Goal: Task Accomplishment & Management: Manage account settings

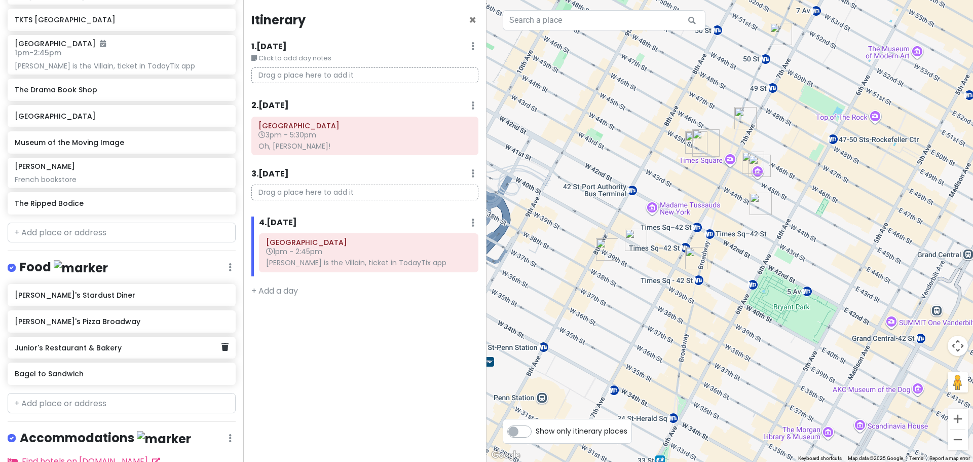
scroll to position [210, 0]
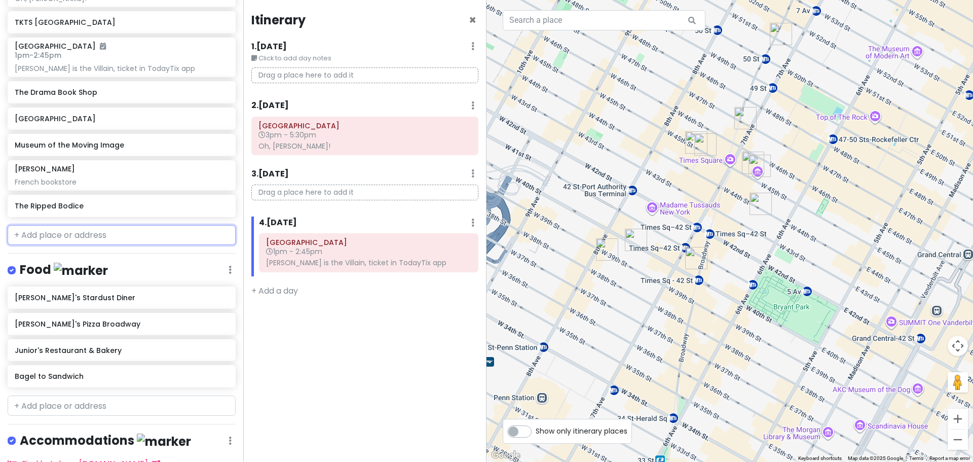
click at [90, 236] on input "text" at bounding box center [122, 235] width 228 height 20
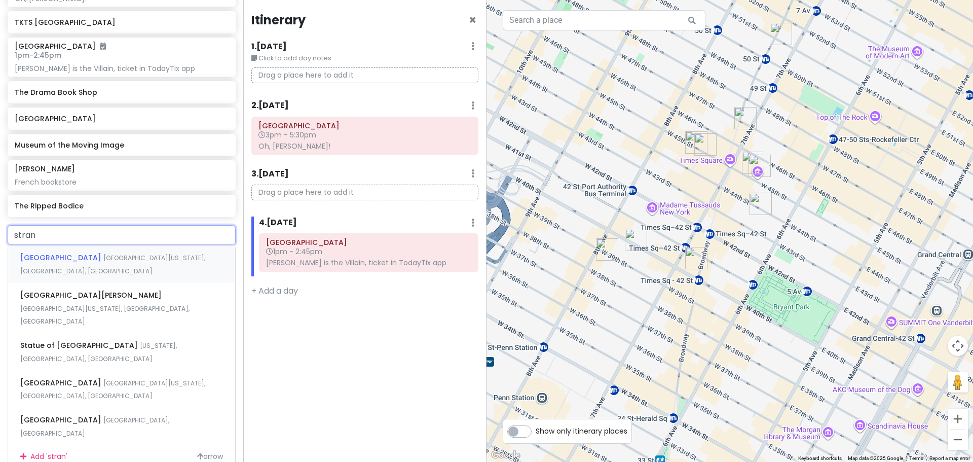
type input "strand"
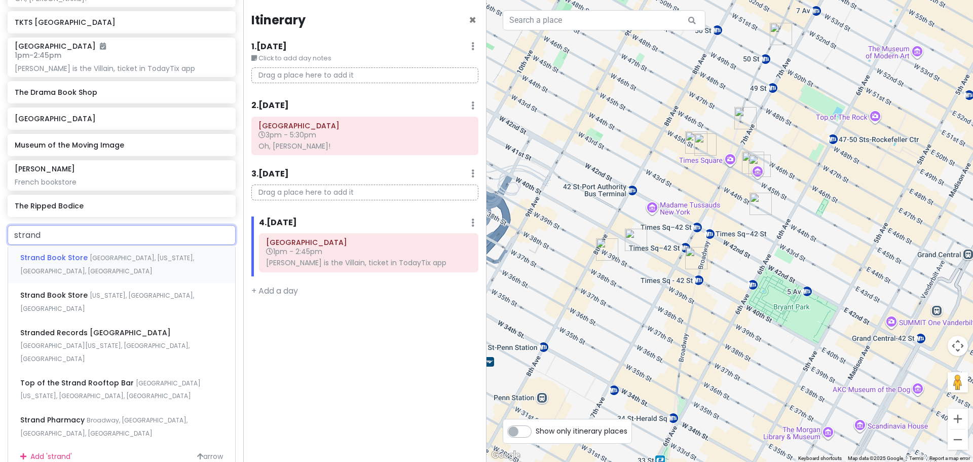
click at [89, 257] on span "[GEOGRAPHIC_DATA], [US_STATE], [GEOGRAPHIC_DATA], [GEOGRAPHIC_DATA]" at bounding box center [107, 264] width 174 height 22
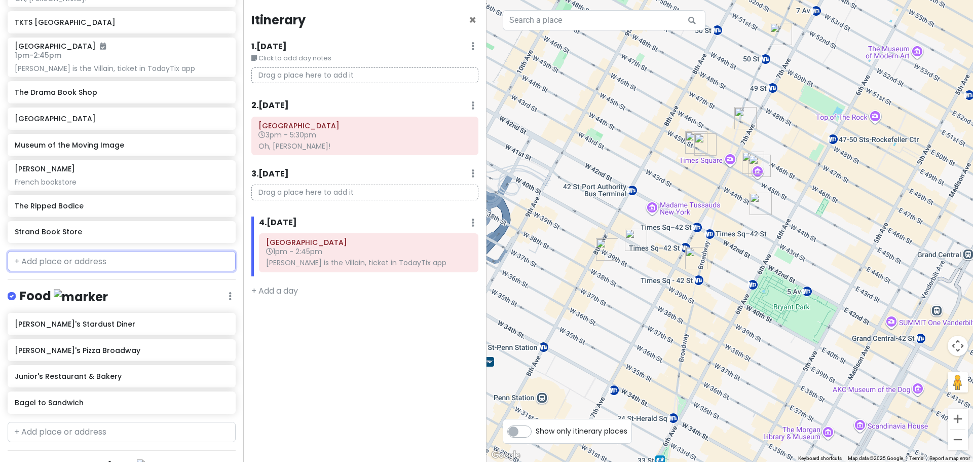
scroll to position [236, 0]
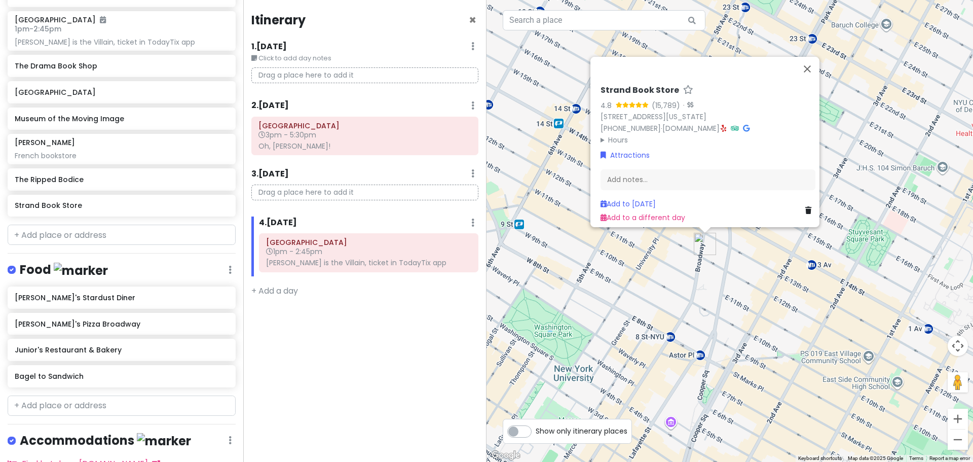
drag, startPoint x: 780, startPoint y: 299, endPoint x: 868, endPoint y: 109, distance: 209.5
click at [868, 109] on div "Strand Book Store 4.8 (15,789) · [STREET_ADDRESS][US_STATE] [PHONE_NUMBER] · [D…" at bounding box center [729, 231] width 486 height 462
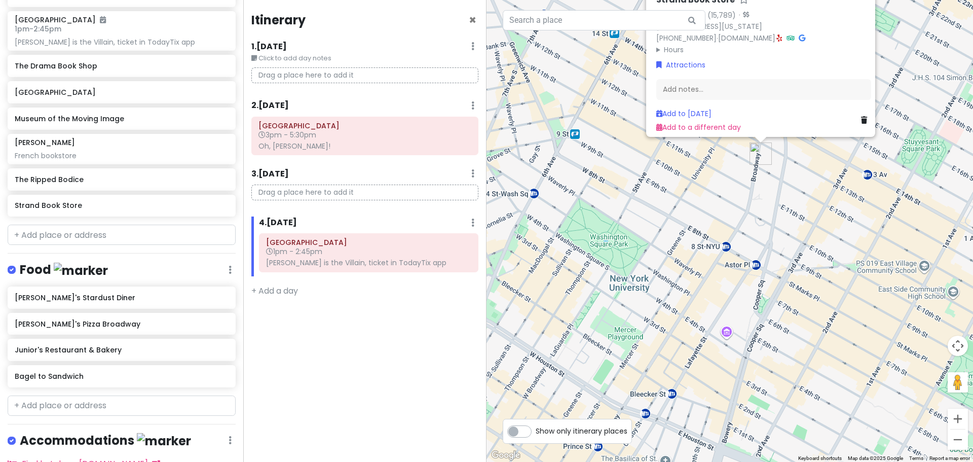
drag, startPoint x: 663, startPoint y: 375, endPoint x: 730, endPoint y: 210, distance: 178.5
click at [730, 210] on div "Strand Book Store 4.8 (15,789) · [STREET_ADDRESS][US_STATE] [PHONE_NUMBER] · [D…" at bounding box center [729, 231] width 486 height 462
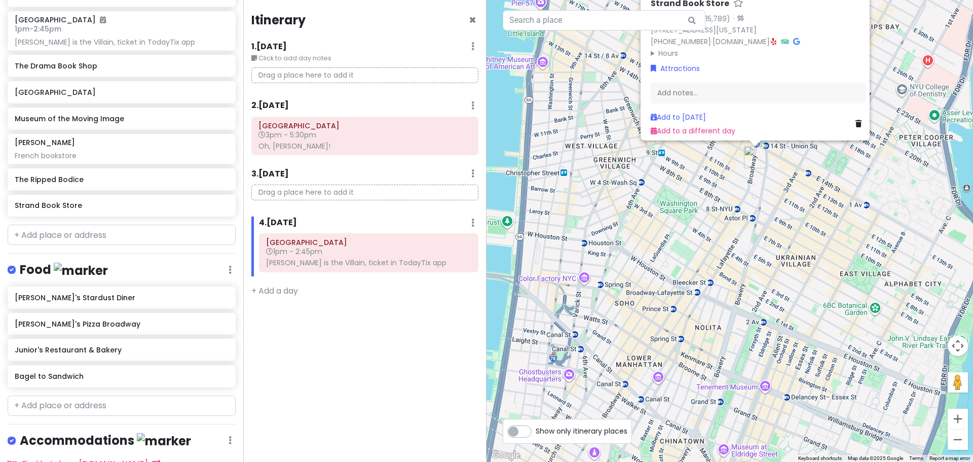
click at [717, 238] on div "Strand Book Store 4.8 (15,789) · [STREET_ADDRESS][US_STATE] [PHONE_NUMBER] · [D…" at bounding box center [729, 231] width 486 height 462
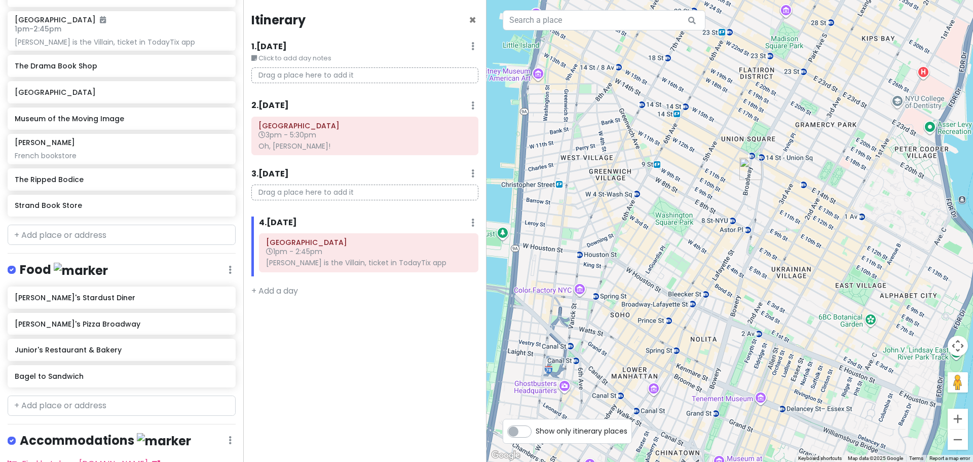
drag, startPoint x: 718, startPoint y: 255, endPoint x: 675, endPoint y: 333, distance: 88.9
click at [678, 325] on div at bounding box center [729, 231] width 486 height 462
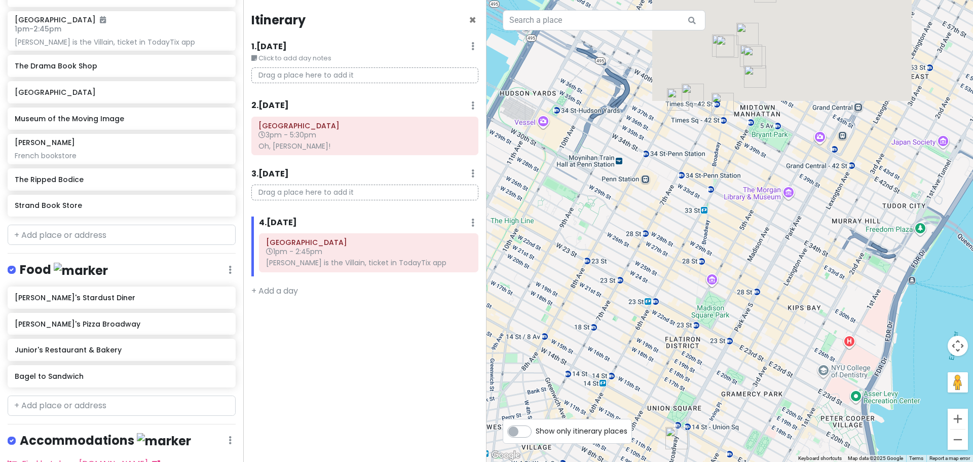
drag, startPoint x: 744, startPoint y: 125, endPoint x: 754, endPoint y: 297, distance: 172.6
click at [754, 297] on div at bounding box center [729, 231] width 486 height 462
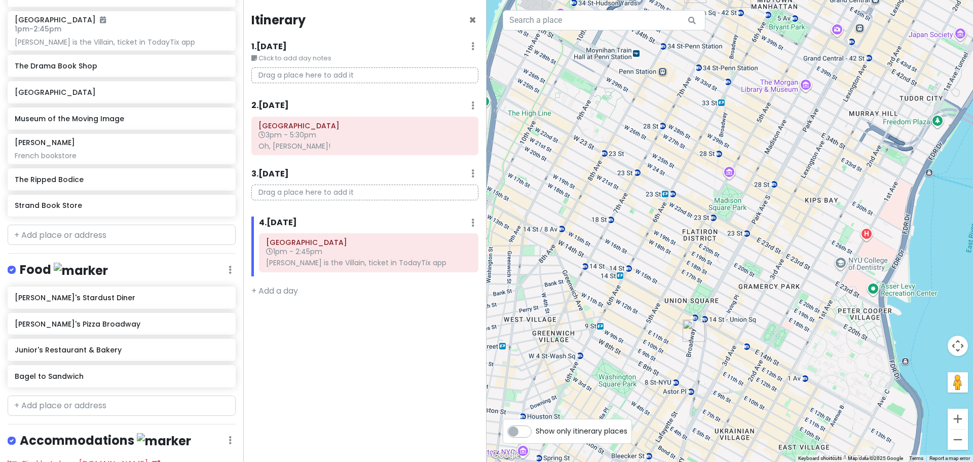
drag, startPoint x: 746, startPoint y: 284, endPoint x: 763, endPoint y: 96, distance: 188.8
click at [763, 96] on div at bounding box center [729, 231] width 486 height 462
click at [50, 234] on input "text" at bounding box center [122, 234] width 228 height 20
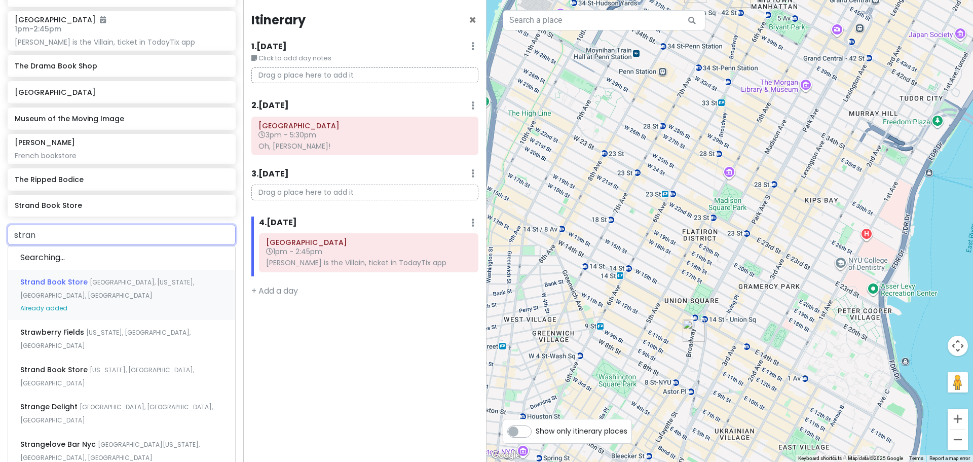
type input "strand"
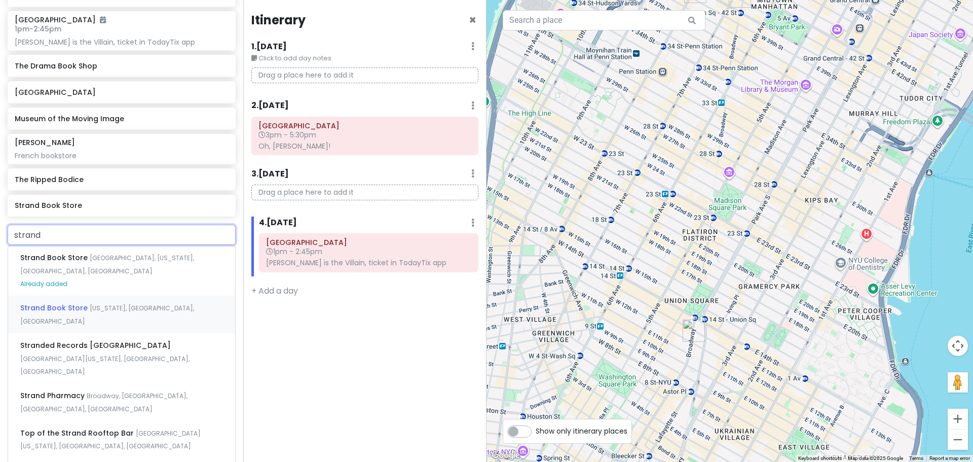
click at [142, 299] on div "Strand Book Store [US_STATE], [GEOGRAPHIC_DATA], [GEOGRAPHIC_DATA]" at bounding box center [121, 313] width 227 height 37
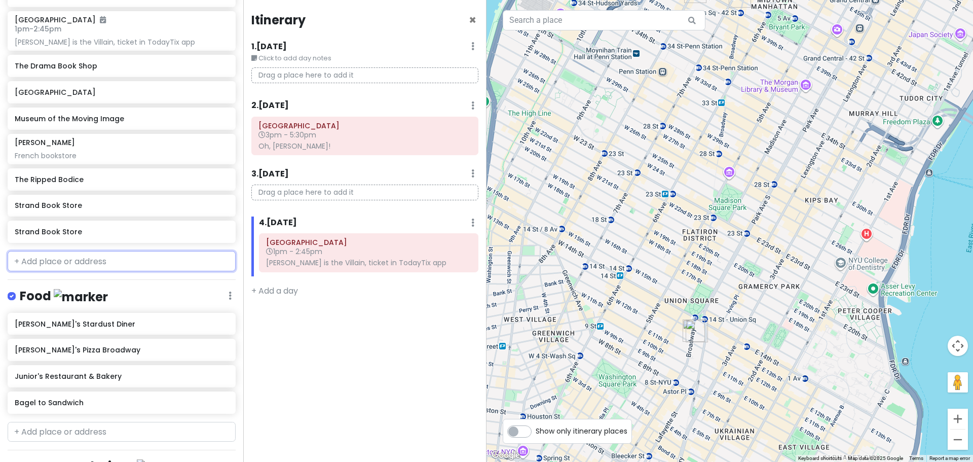
scroll to position [262, 0]
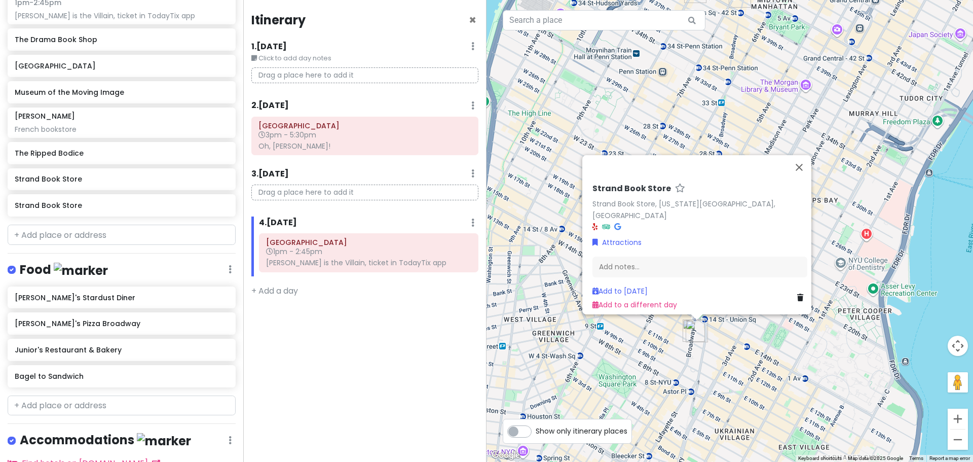
click at [797, 294] on icon at bounding box center [800, 297] width 6 height 7
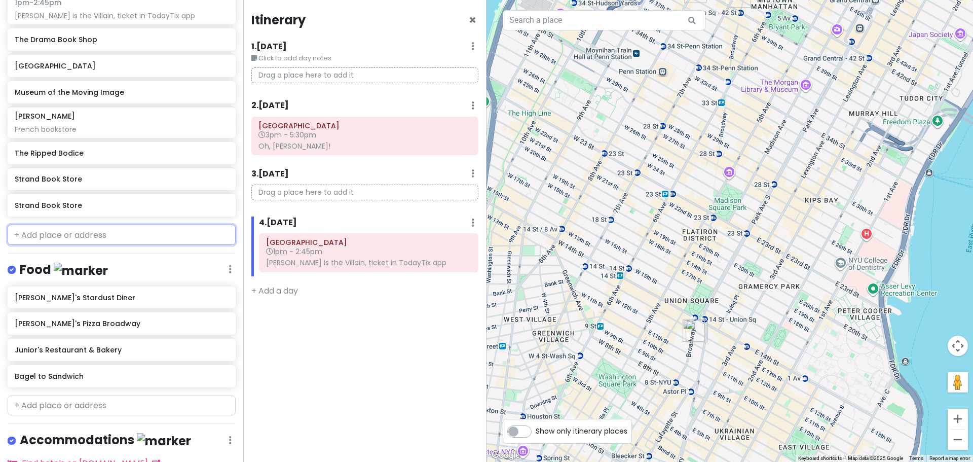
scroll to position [236, 0]
